Goal: Information Seeking & Learning: Check status

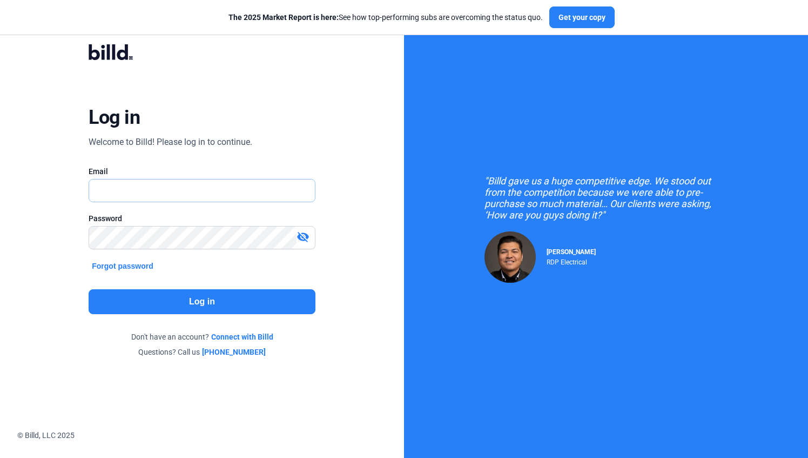
type input "[PERSON_NAME][EMAIL_ADDRESS][DOMAIN_NAME]"
click at [163, 302] on button "Log in" at bounding box center [202, 301] width 227 height 25
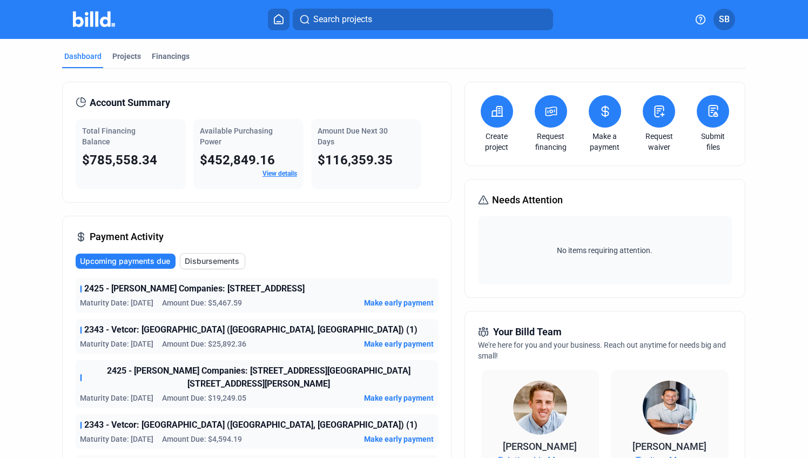
click at [121, 260] on span "Upcoming payments due" at bounding box center [125, 261] width 90 height 11
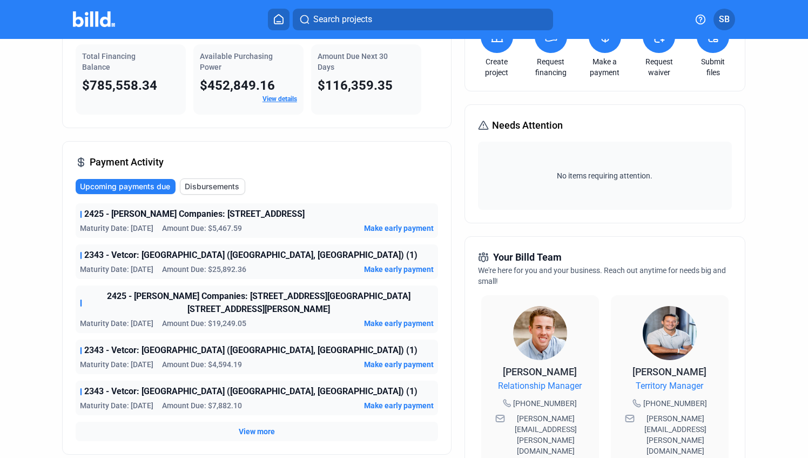
scroll to position [76, 0]
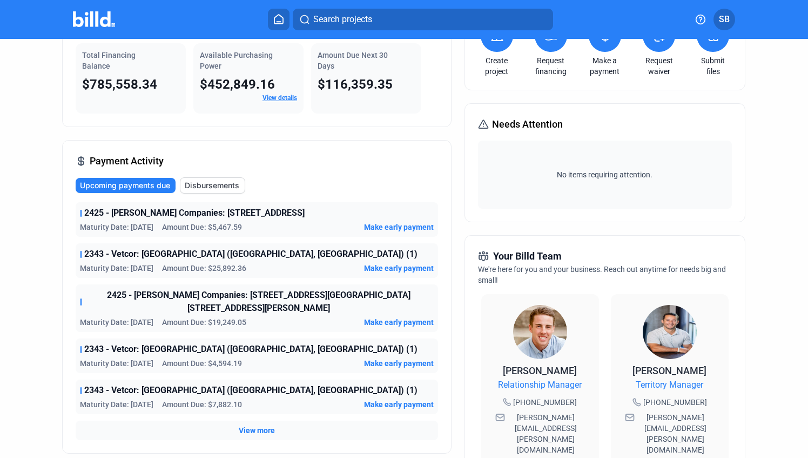
click at [263, 425] on span "View more" at bounding box center [257, 430] width 36 height 11
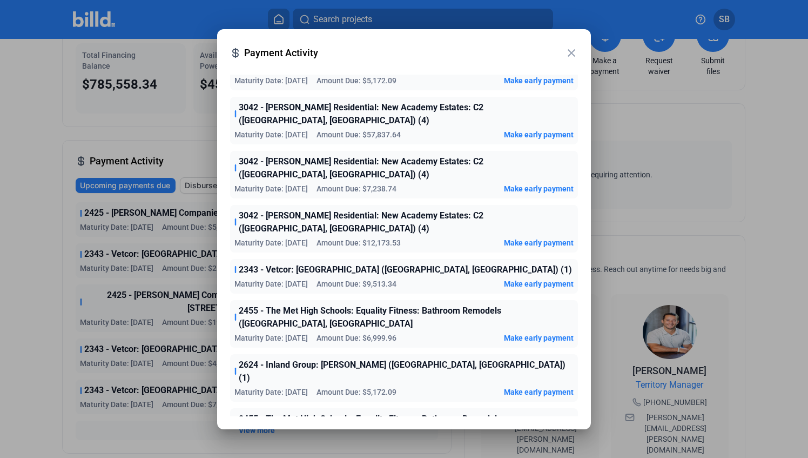
scroll to position [1045, 0]
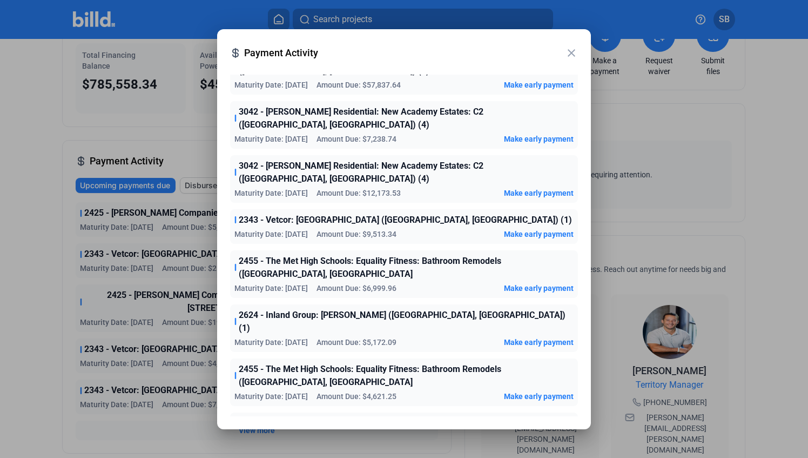
click at [571, 52] on mat-icon "close" at bounding box center [571, 52] width 13 height 13
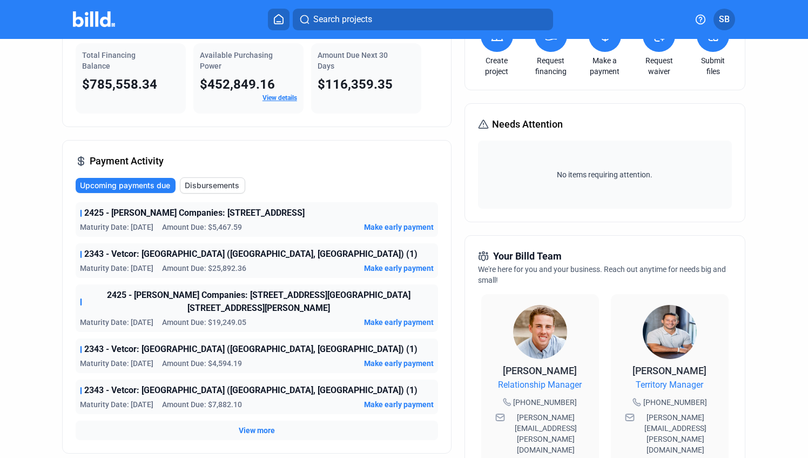
scroll to position [0, 0]
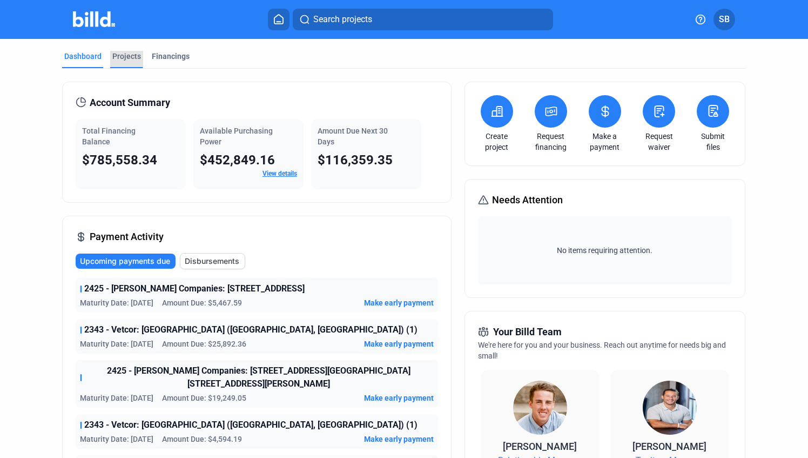
click at [126, 53] on div "Projects" at bounding box center [126, 56] width 29 height 11
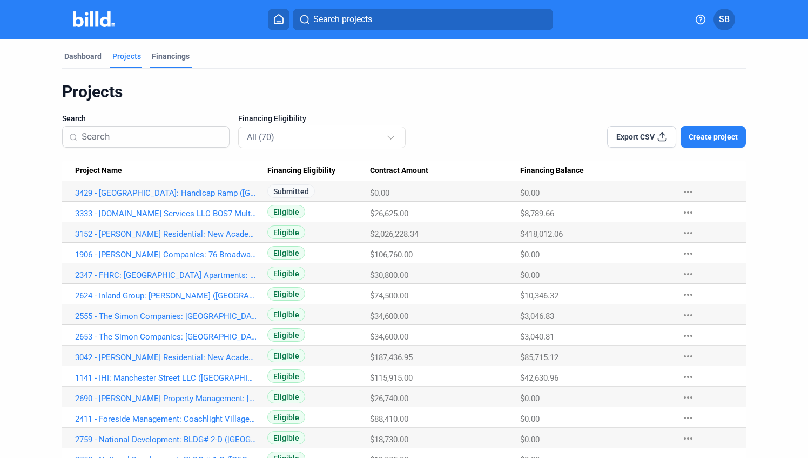
click at [159, 57] on div "Financings" at bounding box center [171, 56] width 38 height 11
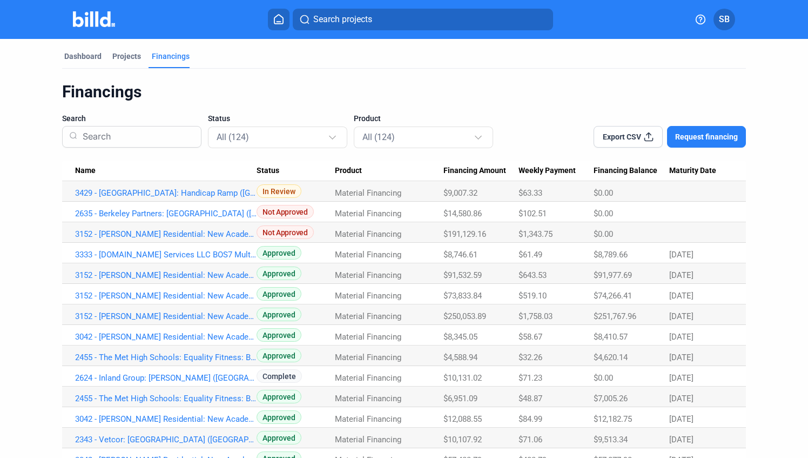
click at [684, 169] on span "Maturity Date" at bounding box center [693, 171] width 47 height 10
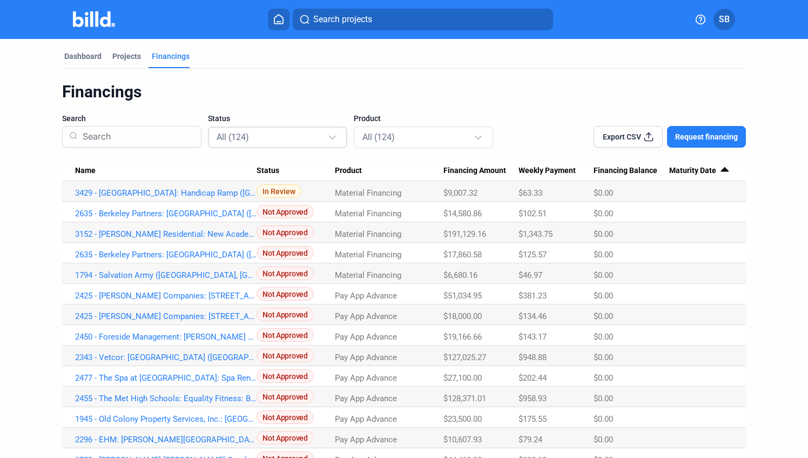
click at [333, 138] on div at bounding box center [334, 132] width 12 height 17
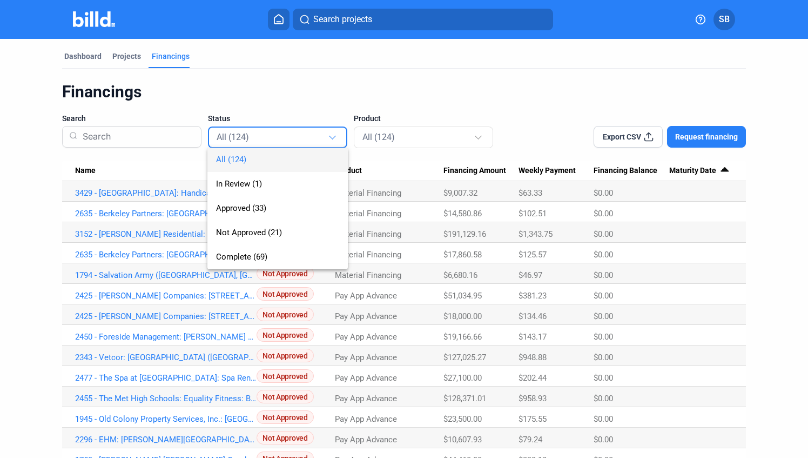
click at [427, 84] on div at bounding box center [404, 229] width 808 height 458
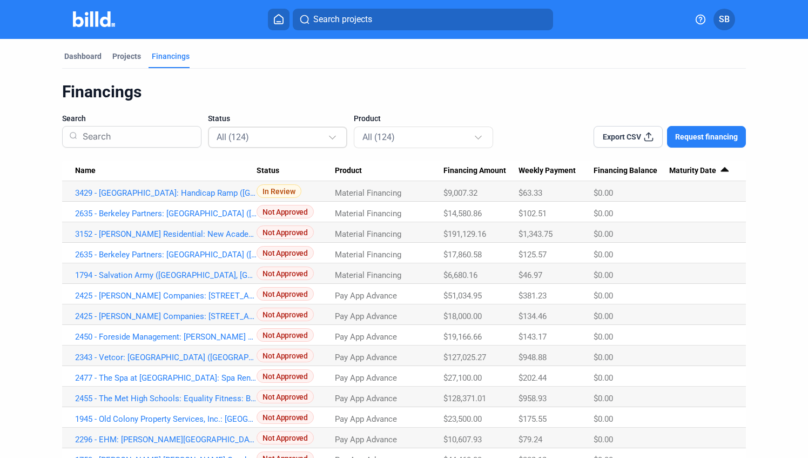
click at [335, 139] on div at bounding box center [334, 132] width 12 height 17
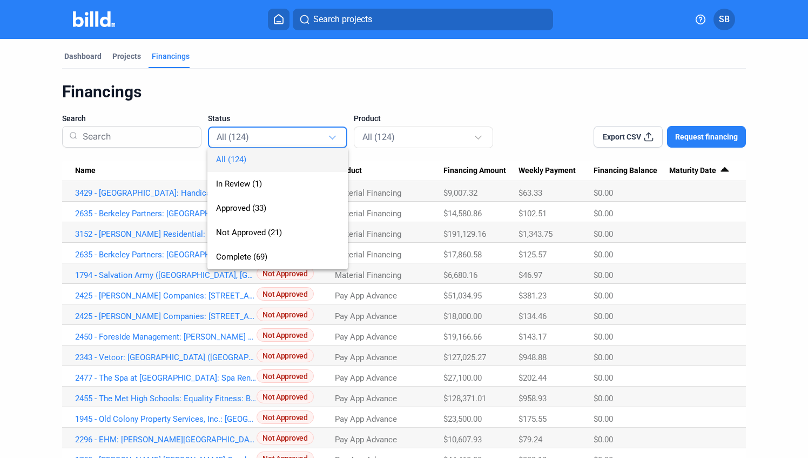
click at [512, 106] on div at bounding box center [404, 229] width 808 height 458
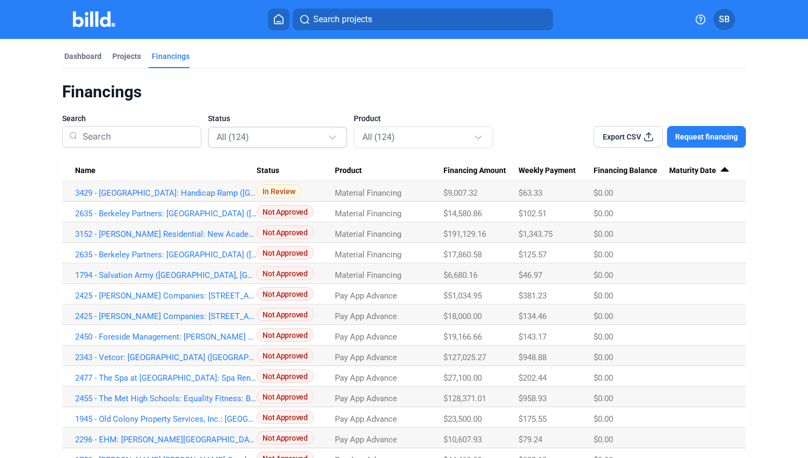
click at [333, 142] on div "All (124)" at bounding box center [278, 136] width 123 height 21
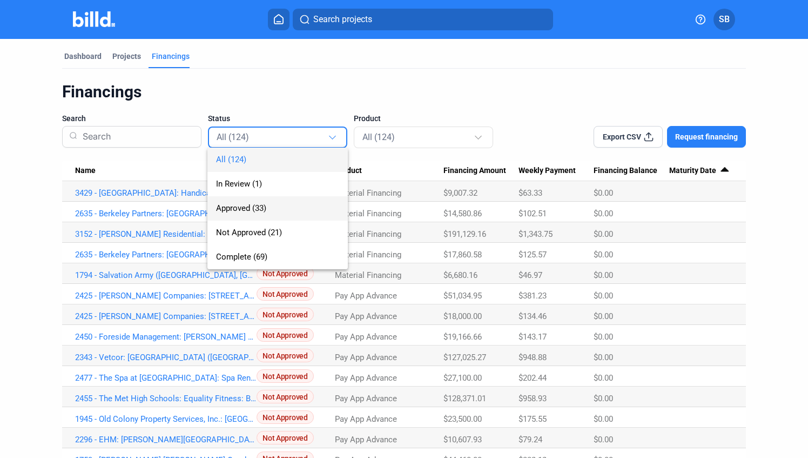
click at [239, 207] on span "Approved (33)" at bounding box center [241, 208] width 50 height 10
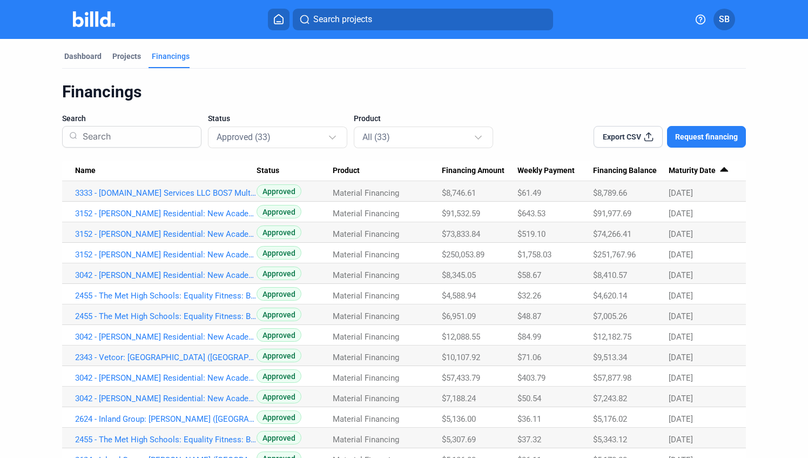
click at [647, 138] on icon at bounding box center [649, 136] width 11 height 11
click at [94, 58] on div "Dashboard" at bounding box center [82, 56] width 37 height 11
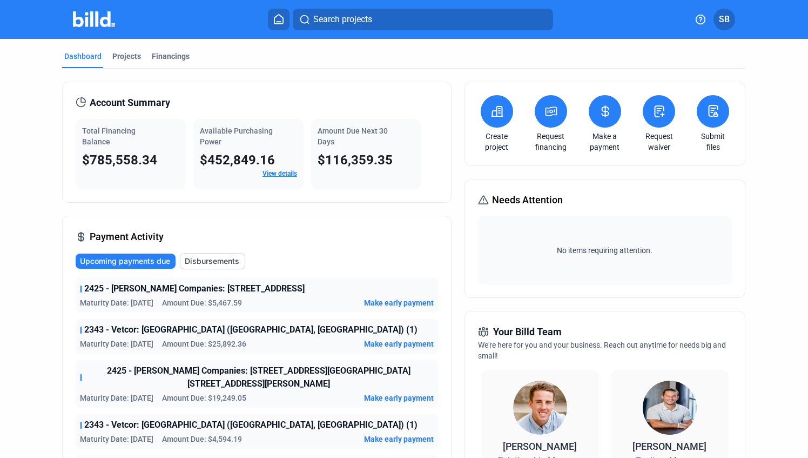
click at [213, 224] on div "Payment Activity Upcoming payments due Disbursements 2425 - [PERSON_NAME] Compa…" at bounding box center [257, 372] width 390 height 313
click at [281, 174] on link "View details" at bounding box center [280, 174] width 35 height 8
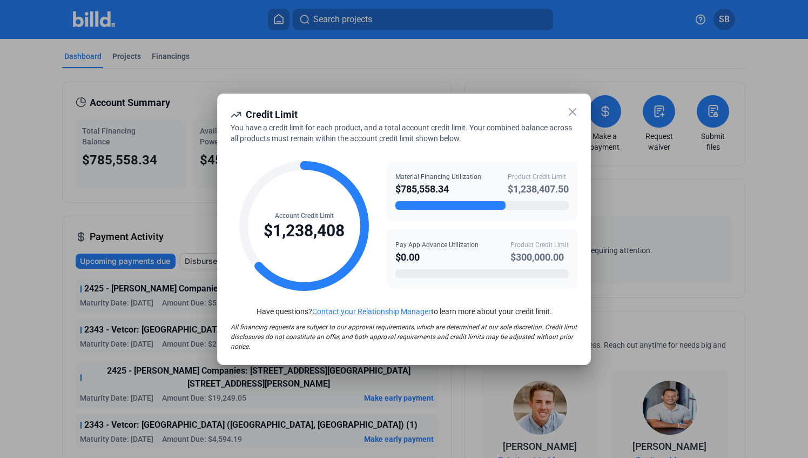
click at [573, 111] on icon at bounding box center [573, 112] width 6 height 6
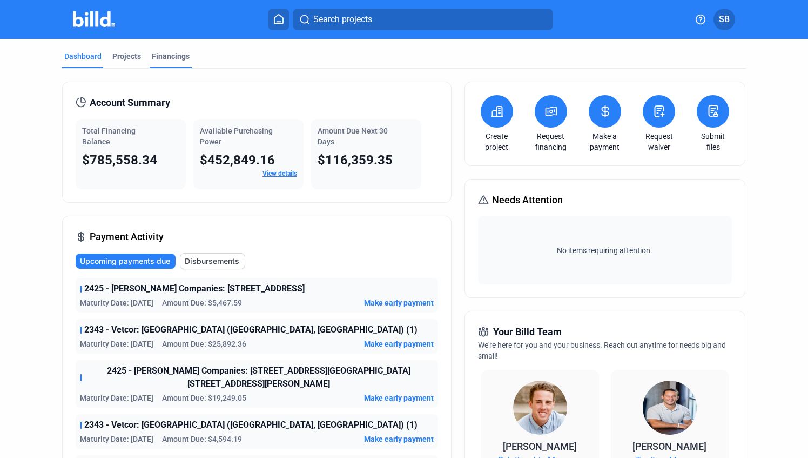
click at [171, 54] on div "Financings" at bounding box center [171, 56] width 38 height 11
